Goal: Use online tool/utility: Utilize a website feature to perform a specific function

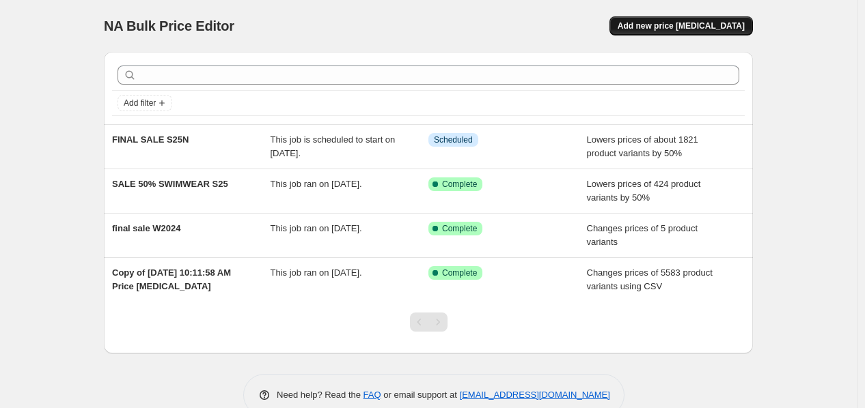
click at [688, 20] on span "Add new price [MEDICAL_DATA]" at bounding box center [680, 25] width 127 height 11
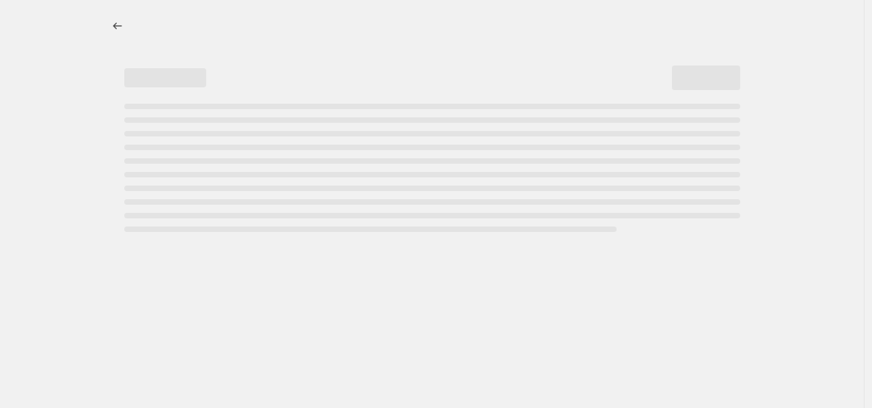
select select "percentage"
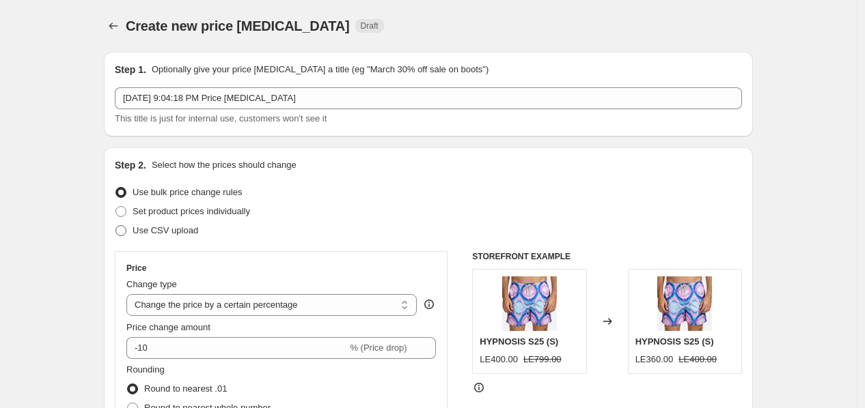
click at [167, 234] on span "Use CSV upload" at bounding box center [166, 230] width 66 height 10
click at [116, 226] on input "Use CSV upload" at bounding box center [115, 225] width 1 height 1
radio input "true"
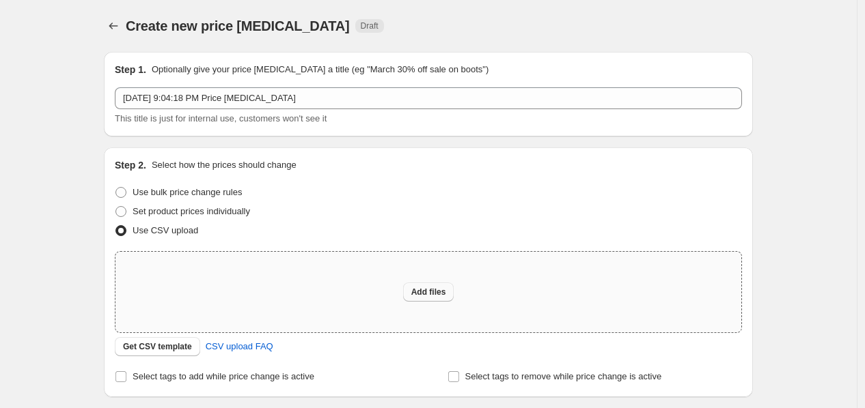
click at [434, 298] on button "Add files" at bounding box center [428, 292] width 51 height 19
type input "C:\fakepath\TEST SALE.csv"
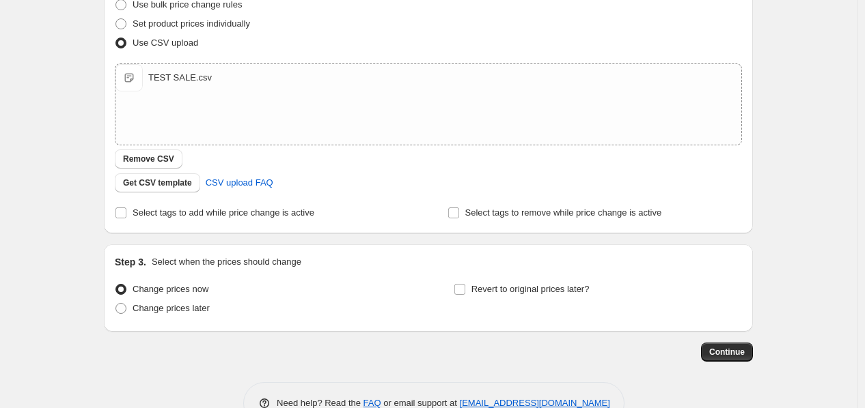
scroll to position [206, 0]
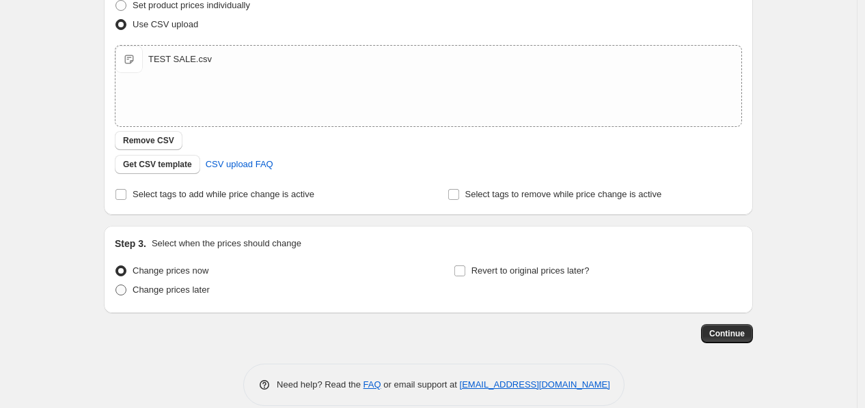
click at [181, 291] on span "Change prices later" at bounding box center [171, 290] width 77 height 10
click at [116, 285] on input "Change prices later" at bounding box center [115, 285] width 1 height 1
radio input "true"
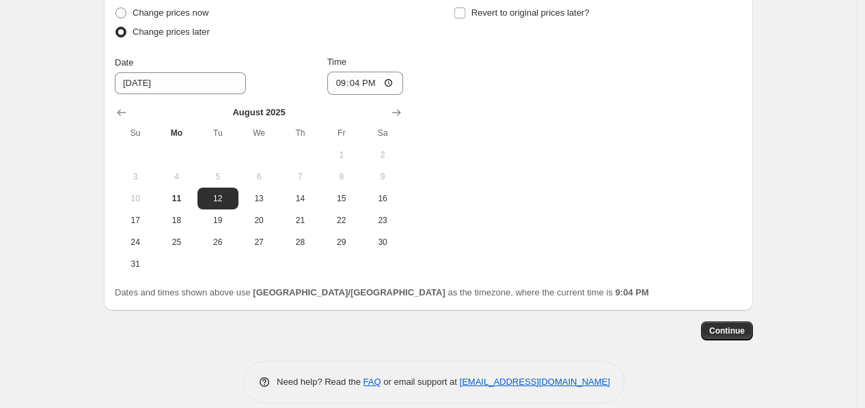
scroll to position [479, 0]
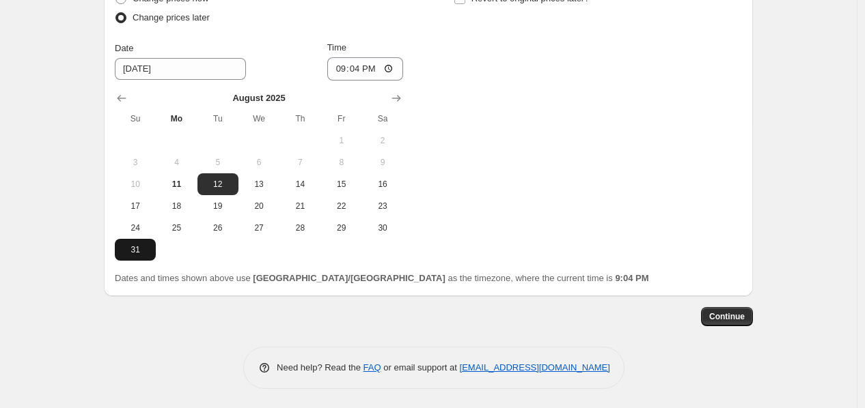
click at [141, 255] on button "31" at bounding box center [135, 250] width 41 height 22
type input "[DATE]"
click at [723, 316] on span "Continue" at bounding box center [727, 316] width 36 height 11
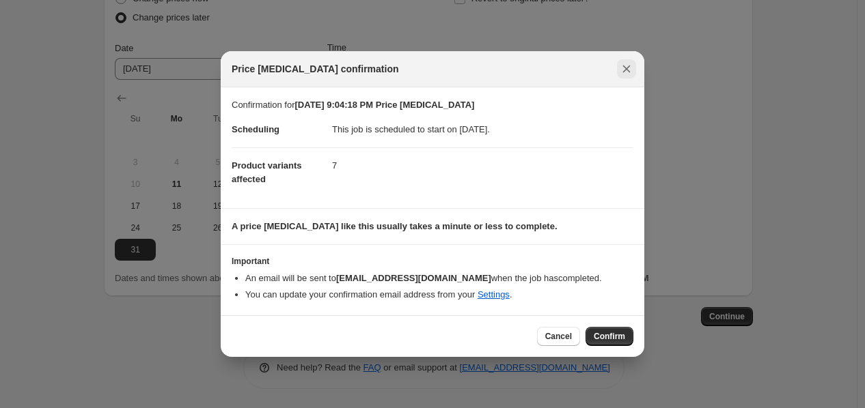
click at [631, 76] on icon "Close" at bounding box center [626, 69] width 14 height 14
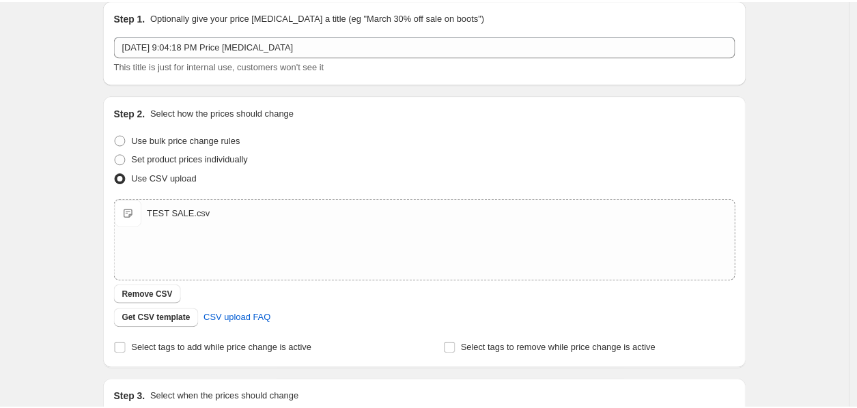
scroll to position [0, 0]
